Goal: Obtain resource: Download file/media

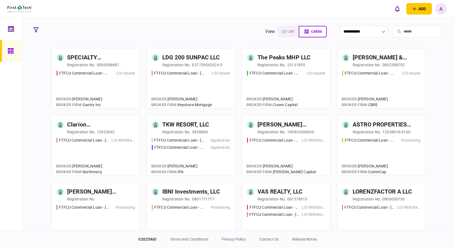
click at [9, 34] on div at bounding box center [12, 29] width 9 height 22
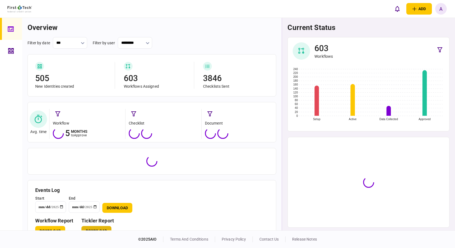
click at [101, 227] on button "Download" at bounding box center [96, 231] width 30 height 10
